Goal: Check status: Verify the current state of an ongoing process or item

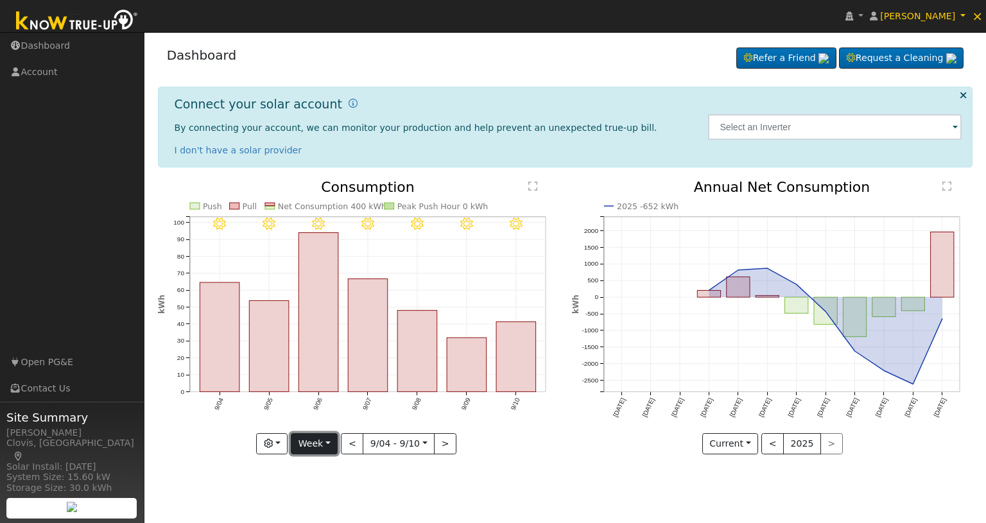
click at [330, 446] on button "Week" at bounding box center [314, 444] width 47 height 22
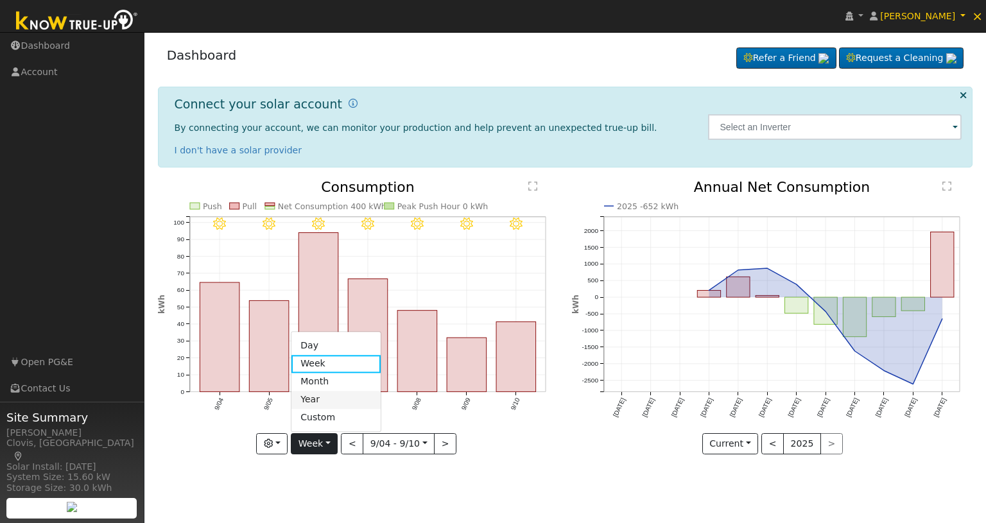
click at [326, 397] on link "Year" at bounding box center [335, 400] width 89 height 18
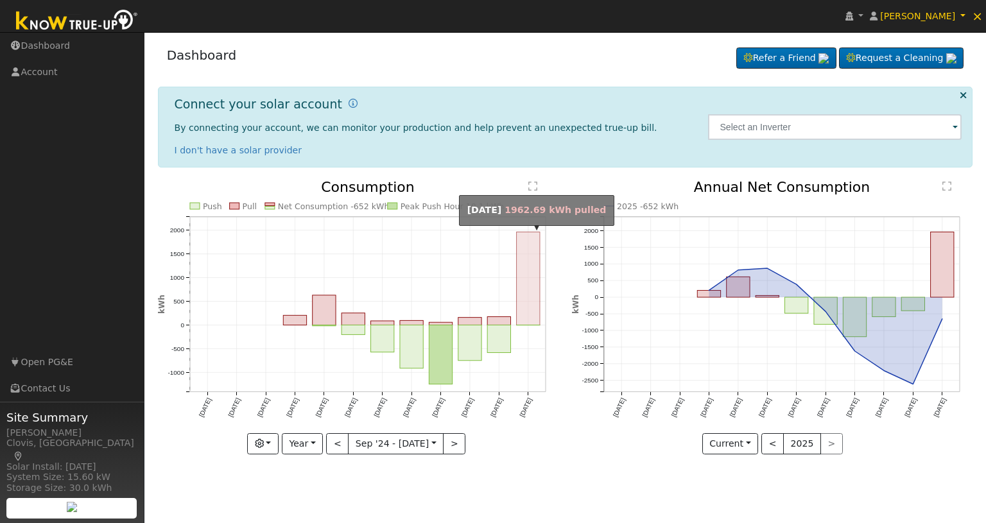
click at [534, 264] on rect "onclick=""" at bounding box center [527, 278] width 23 height 93
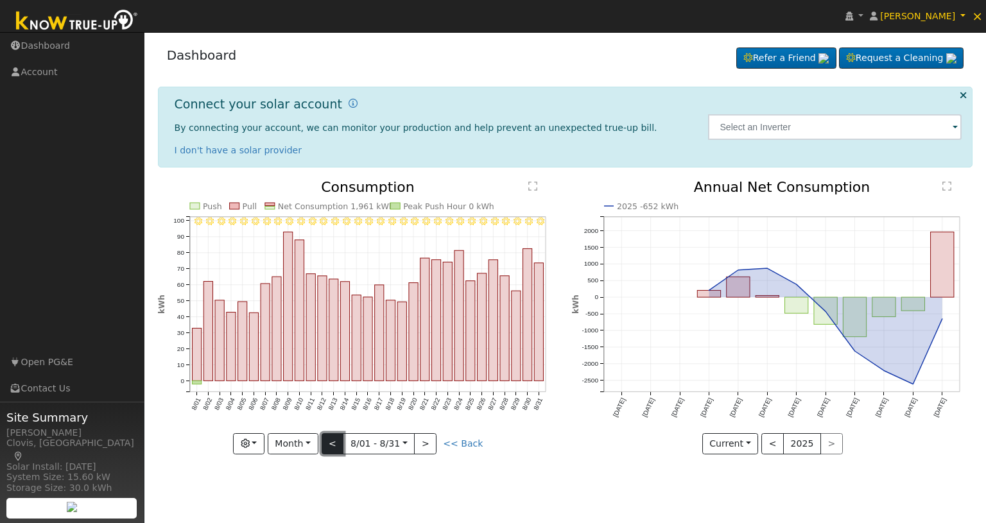
click at [336, 446] on button "<" at bounding box center [332, 444] width 22 height 22
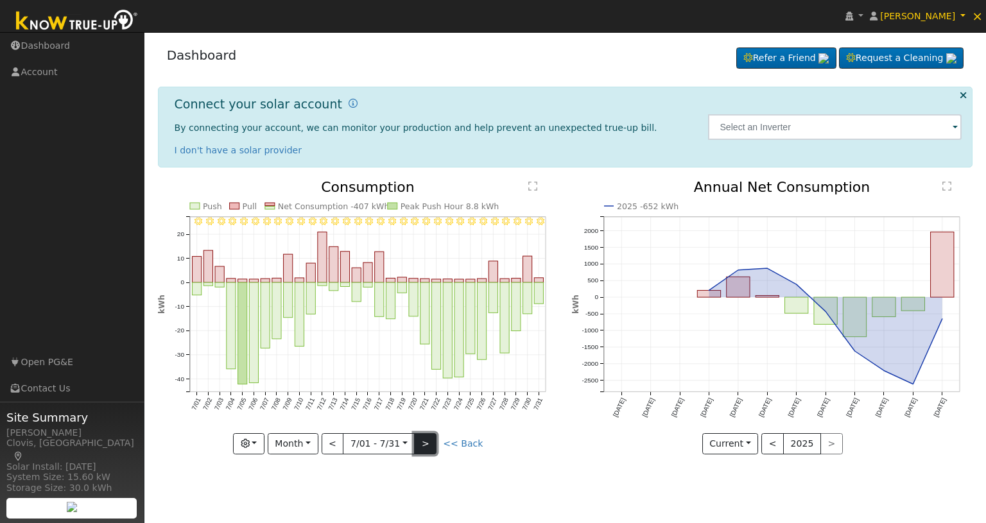
click at [419, 441] on button ">" at bounding box center [425, 444] width 22 height 22
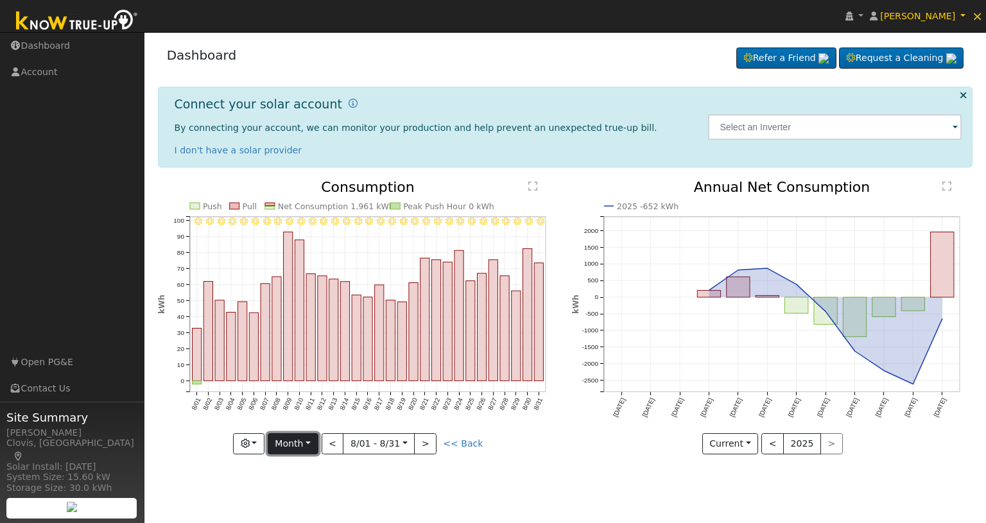
click at [303, 450] on button "Month" at bounding box center [293, 444] width 51 height 22
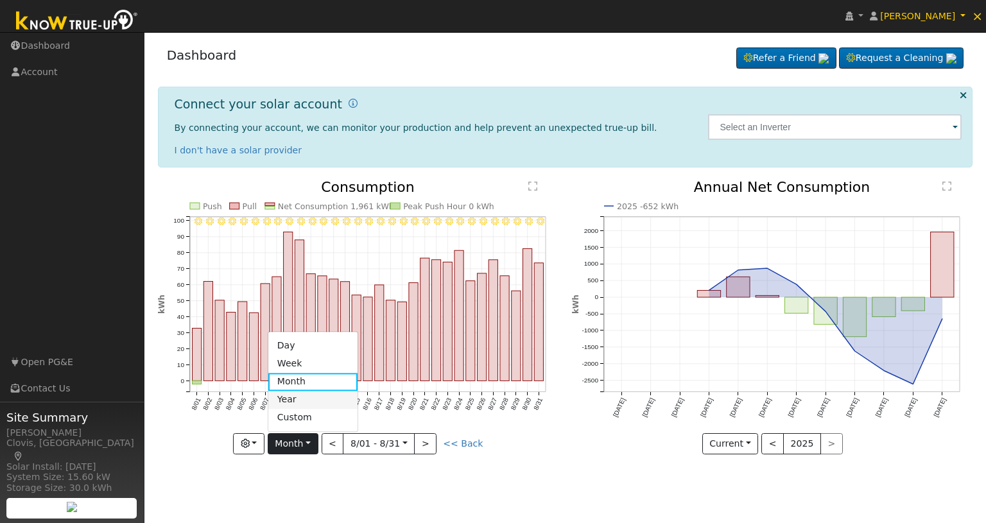
click at [321, 401] on link "Year" at bounding box center [312, 400] width 89 height 18
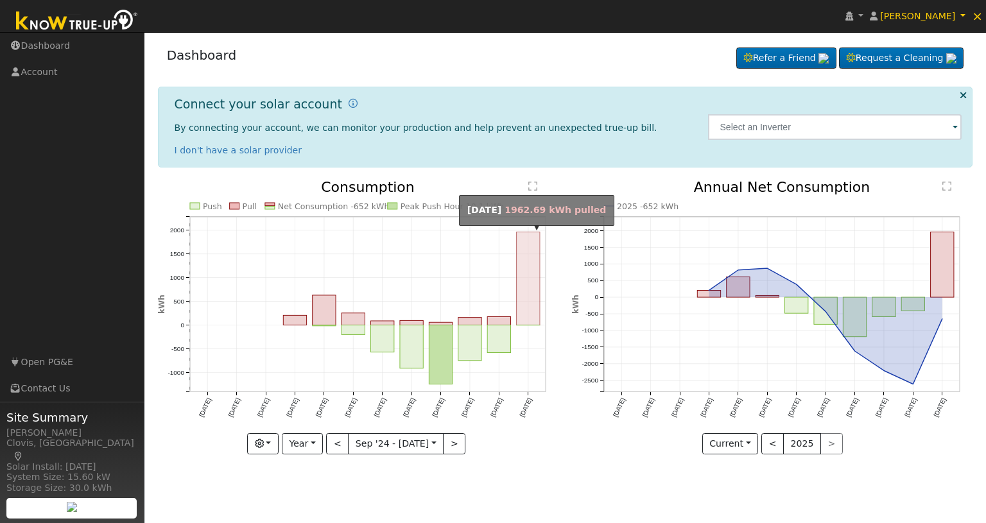
click at [538, 257] on rect "onclick=""" at bounding box center [527, 278] width 23 height 93
type input "[DATE]"
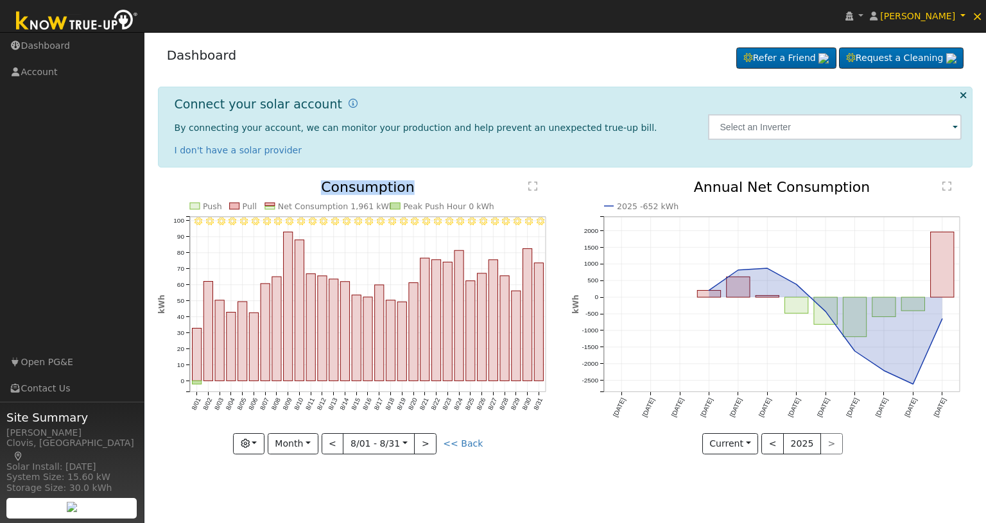
drag, startPoint x: 408, startPoint y: 190, endPoint x: 327, endPoint y: 187, distance: 80.9
click at [327, 187] on icon "8/31 - Clear 8/30 - Clear 8/29 - Clear 8/28 - Clear 8/27 - Clear 8/26 - Clear 8…" at bounding box center [358, 314] width 400 height 268
click at [327, 187] on text "Consumption" at bounding box center [368, 187] width 94 height 16
drag, startPoint x: 326, startPoint y: 187, endPoint x: 418, endPoint y: 181, distance: 92.6
click at [418, 181] on icon "8/31 - Clear 8/30 - Clear 8/29 - Clear 8/28 - Clear 8/27 - Clear 8/26 - Clear 8…" at bounding box center [358, 314] width 400 height 268
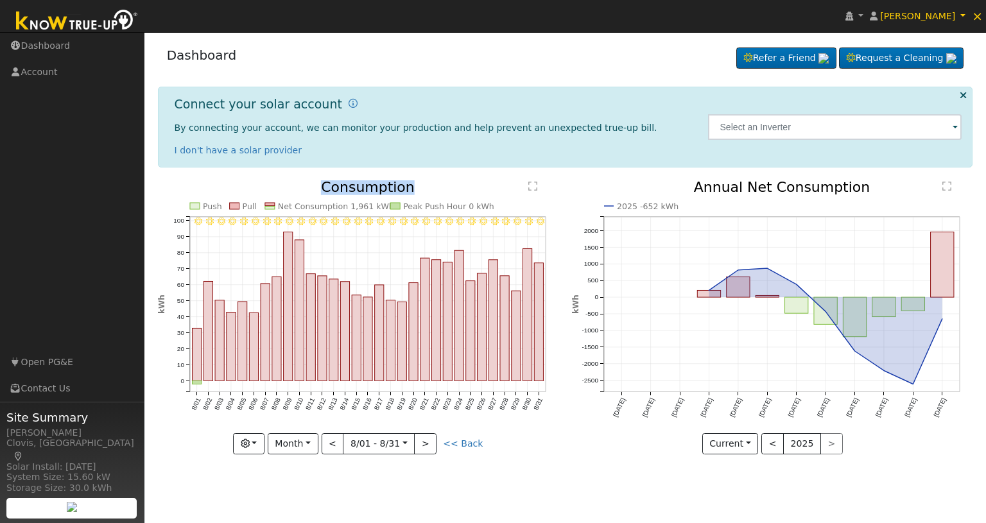
click at [418, 181] on icon "8/31 - Clear 8/30 - Clear 8/29 - Clear 8/28 - Clear 8/27 - Clear 8/26 - Clear 8…" at bounding box center [358, 314] width 400 height 268
